Goal: Check status

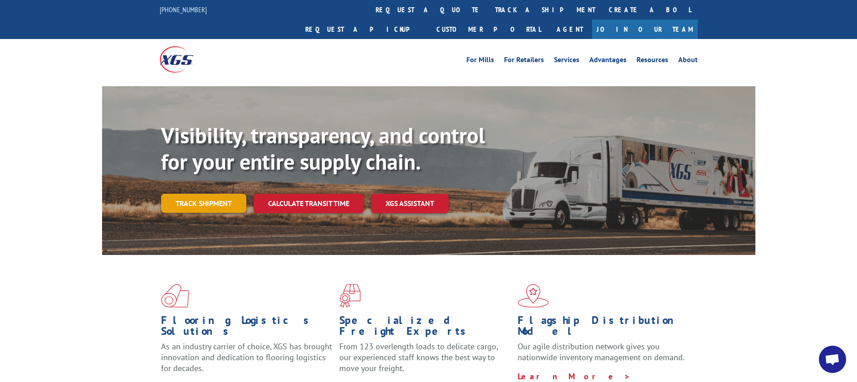
click at [227, 194] on link "Track shipment" at bounding box center [203, 203] width 85 height 19
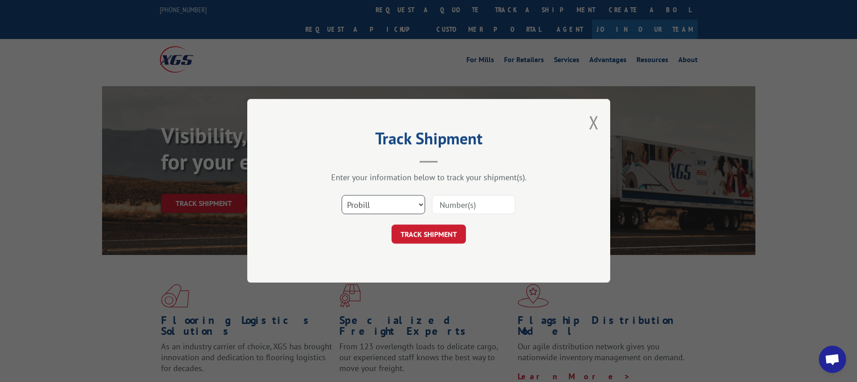
click at [421, 204] on select "Select category... Probill BOL PO" at bounding box center [383, 204] width 83 height 19
select select "bol"
click at [342, 195] on select "Select category... Probill BOL PO" at bounding box center [383, 204] width 83 height 19
drag, startPoint x: 443, startPoint y: 213, endPoint x: 452, endPoint y: 205, distance: 12.5
click at [443, 213] on input at bounding box center [473, 204] width 83 height 19
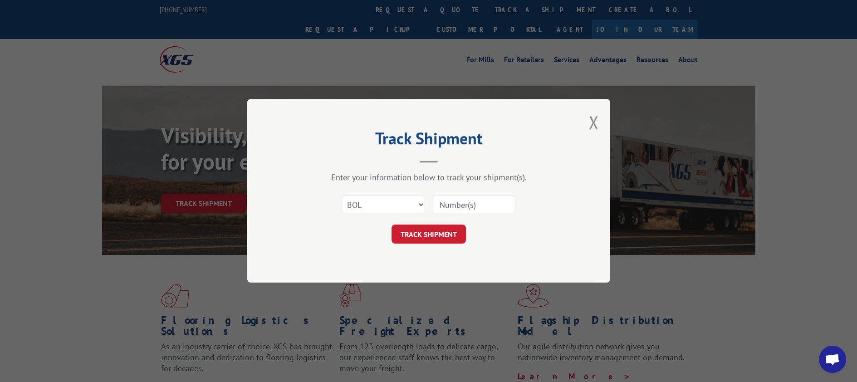
click at [452, 205] on input at bounding box center [473, 204] width 83 height 19
type input "2849565"
click at [443, 234] on button "TRACK SHIPMENT" at bounding box center [428, 234] width 74 height 19
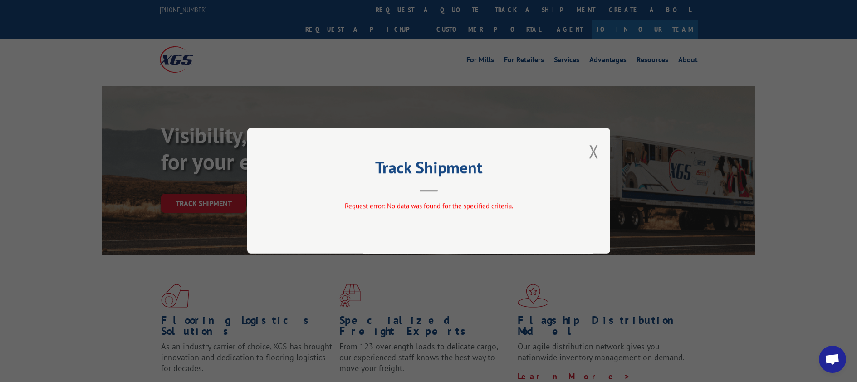
click at [308, 39] on div "Track Shipment Request error: No data was found for the specified criteria." at bounding box center [428, 191] width 857 height 382
click at [595, 148] on button "Close modal" at bounding box center [594, 151] width 10 height 24
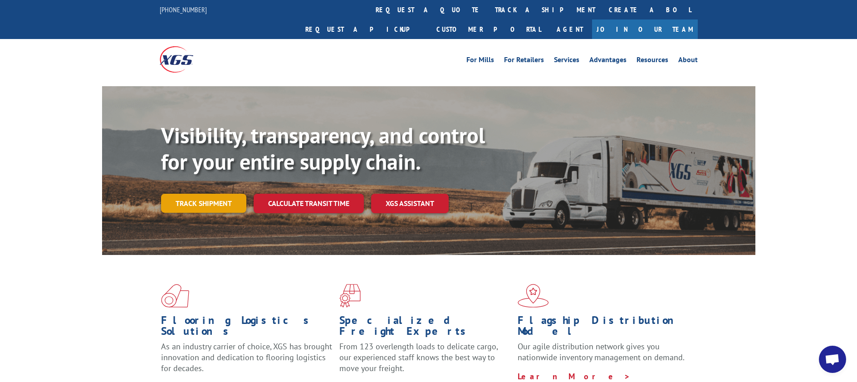
click at [205, 194] on link "Track shipment" at bounding box center [203, 203] width 85 height 19
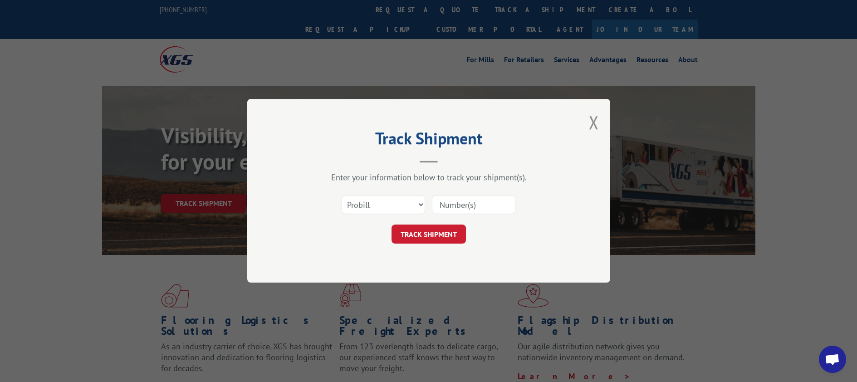
click at [450, 203] on input at bounding box center [473, 204] width 83 height 19
type input "2849565"
click at [433, 238] on button "TRACK SHIPMENT" at bounding box center [428, 234] width 74 height 19
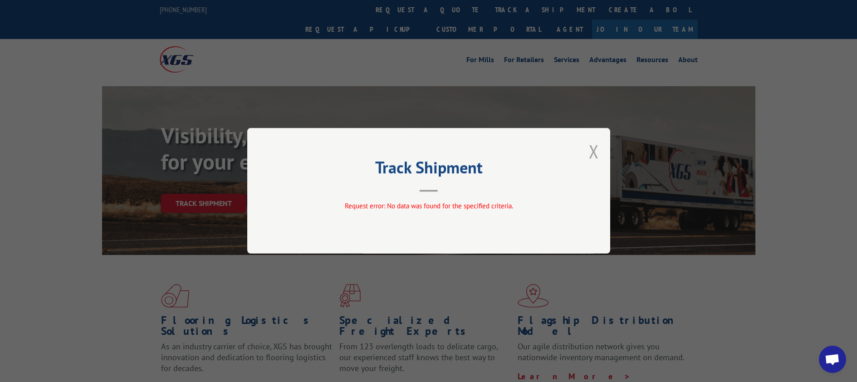
click at [595, 155] on button "Close modal" at bounding box center [594, 151] width 10 height 24
